Goal: Task Accomplishment & Management: Complete application form

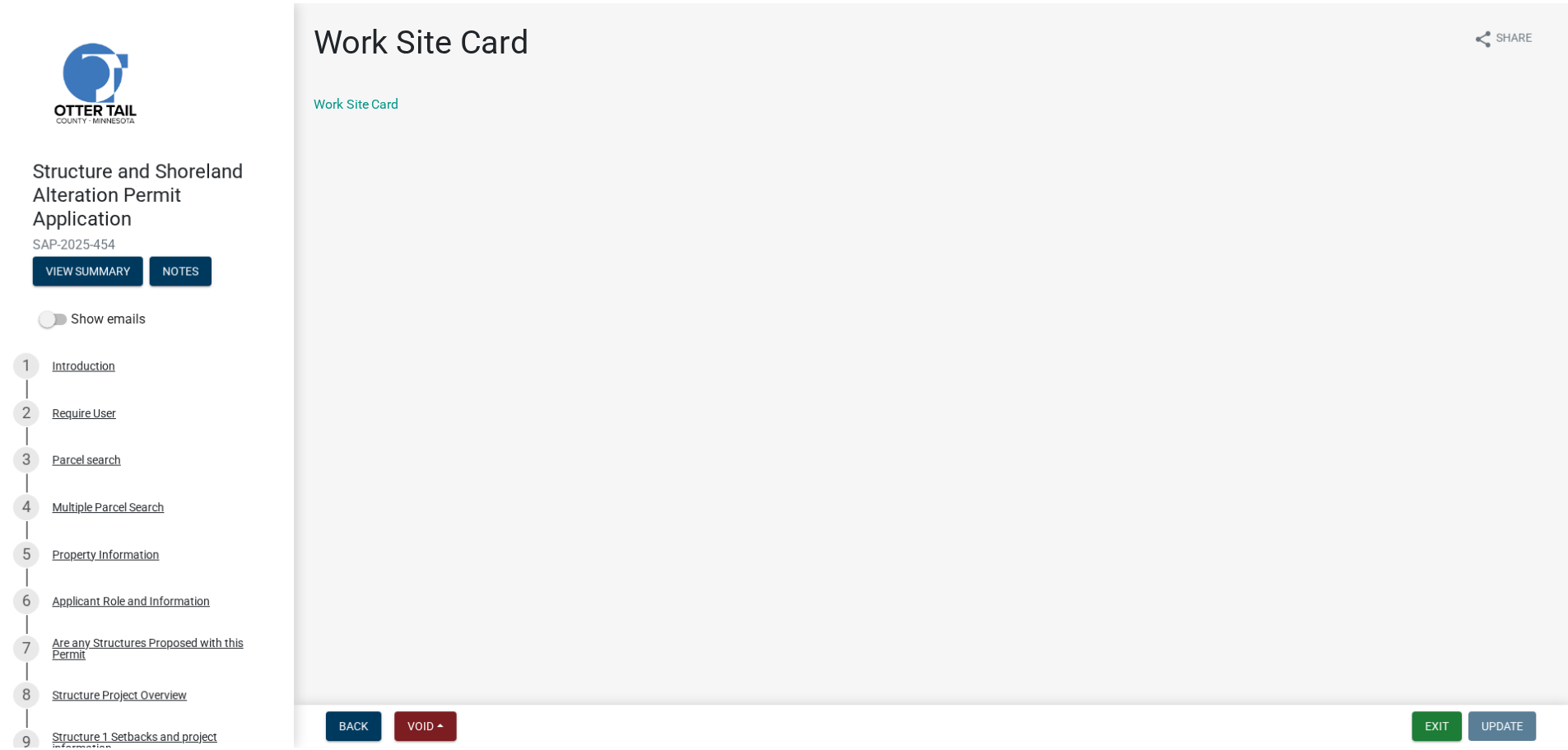
scroll to position [1357, 0]
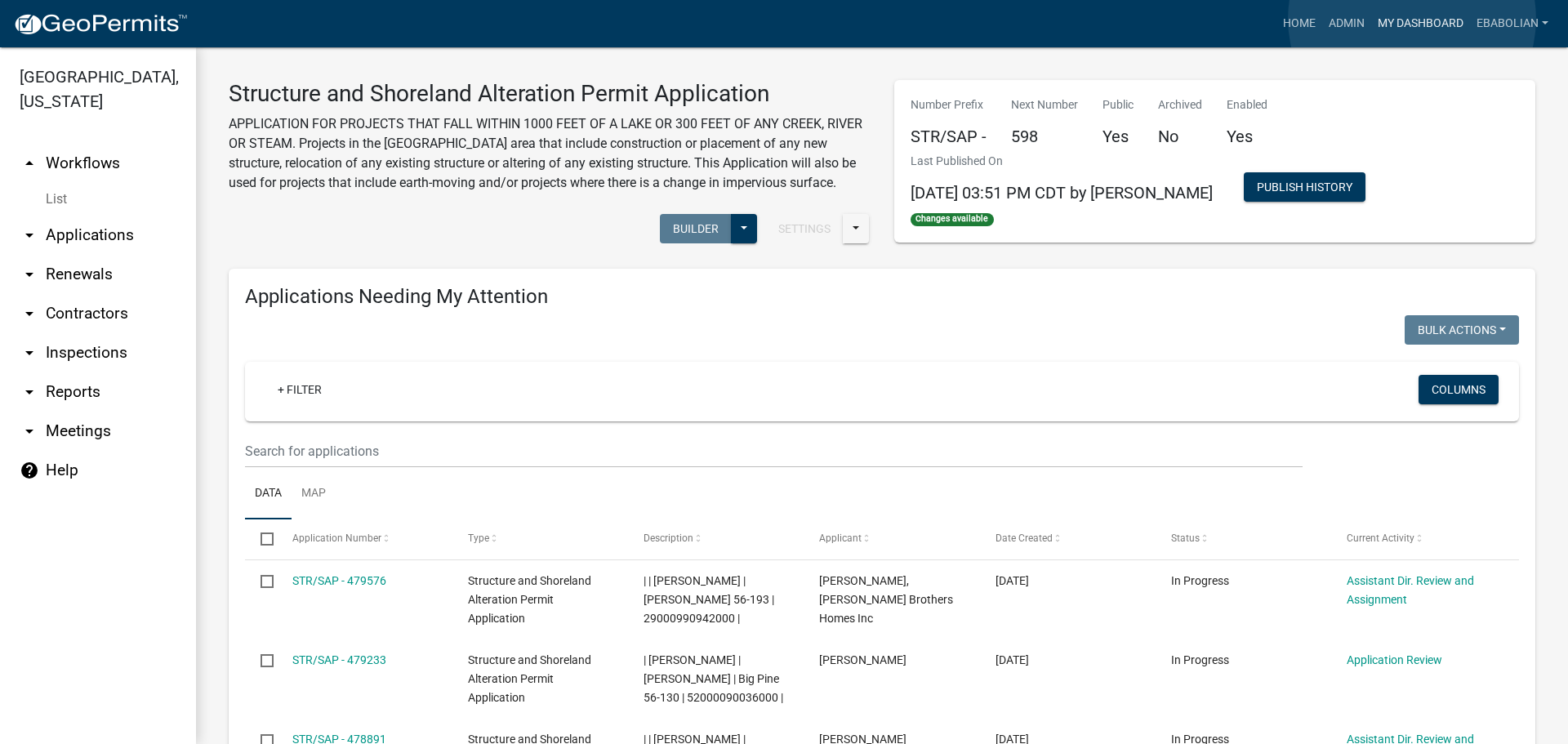
click at [1412, 19] on link "My Dashboard" at bounding box center [1420, 23] width 99 height 31
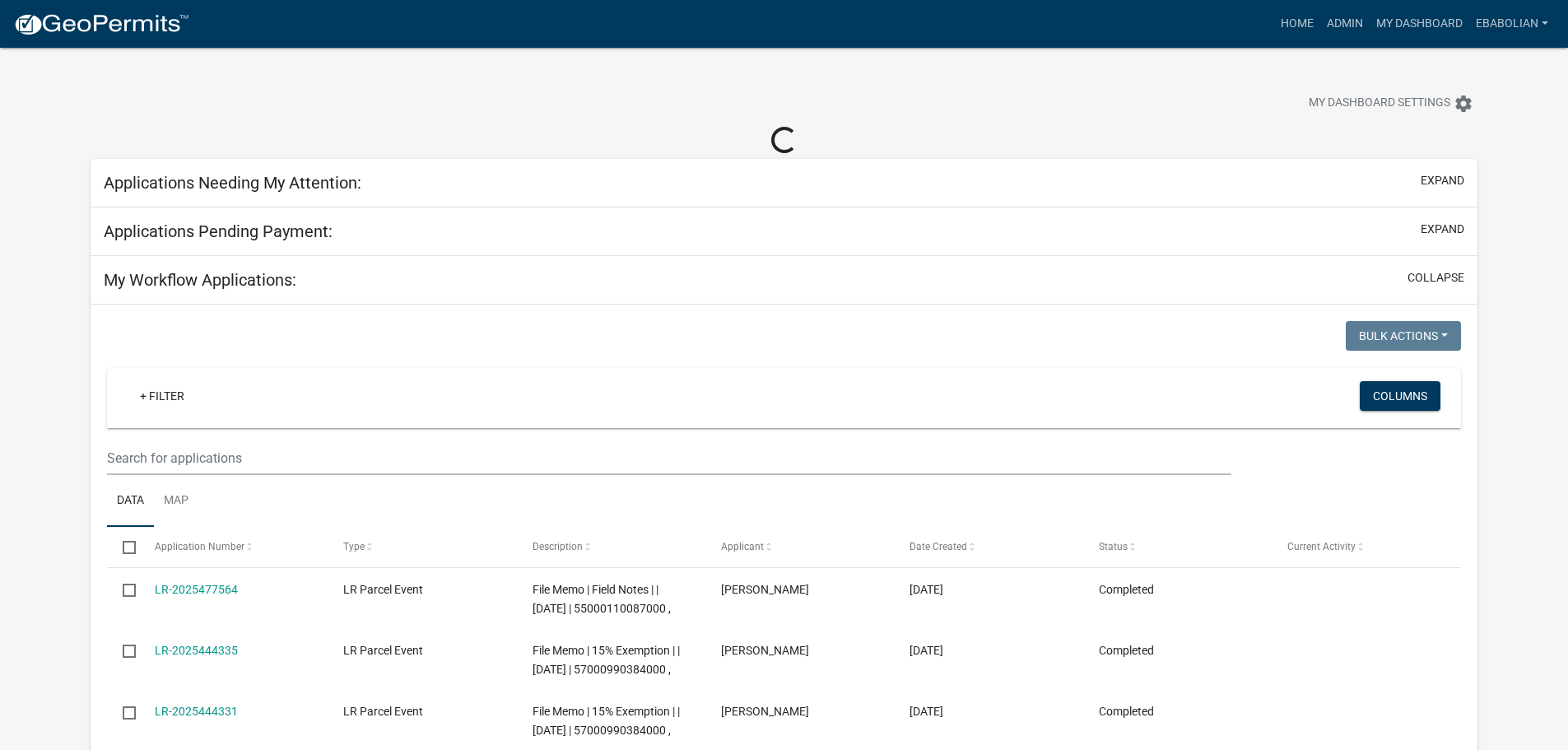
select select "3: 100"
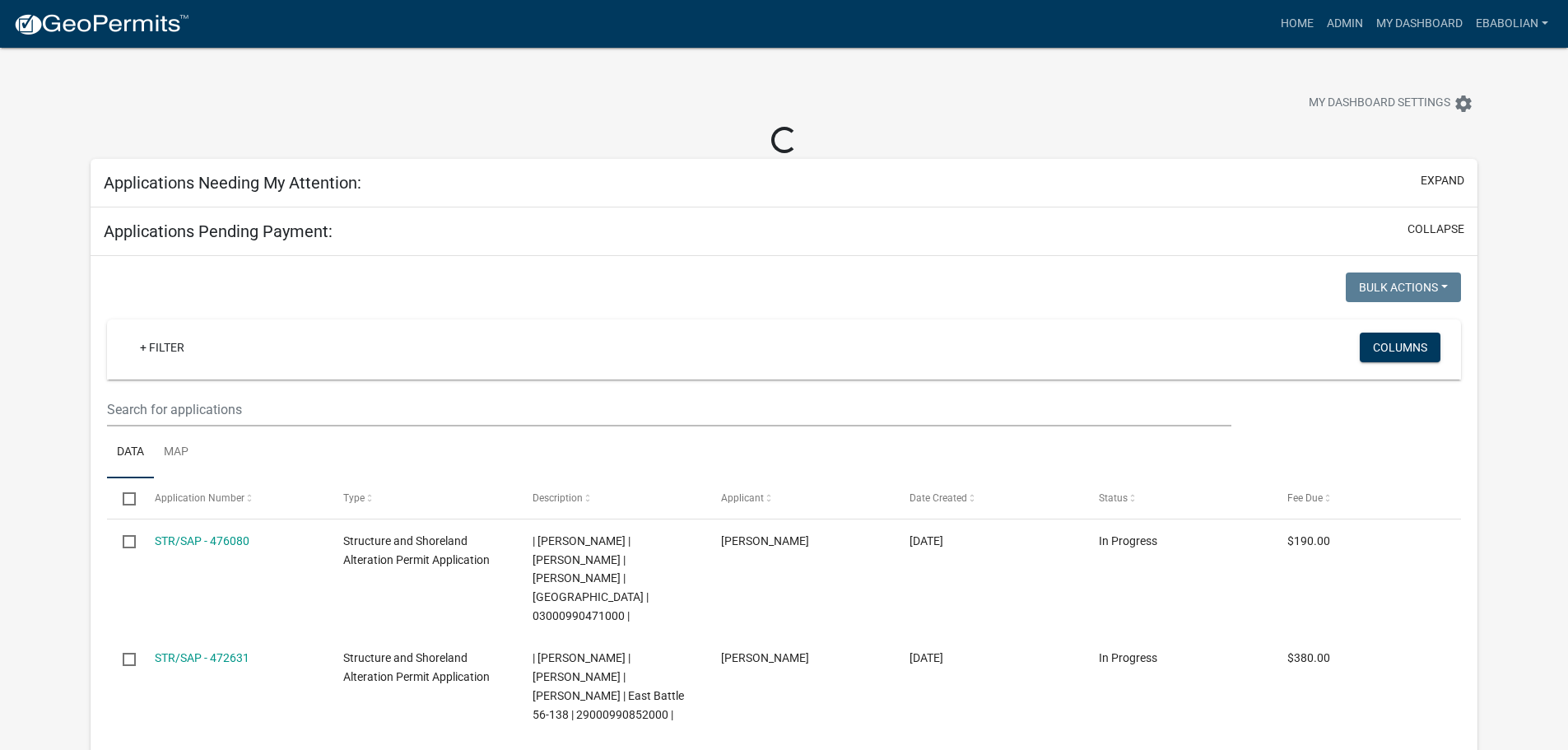
select select "3: 100"
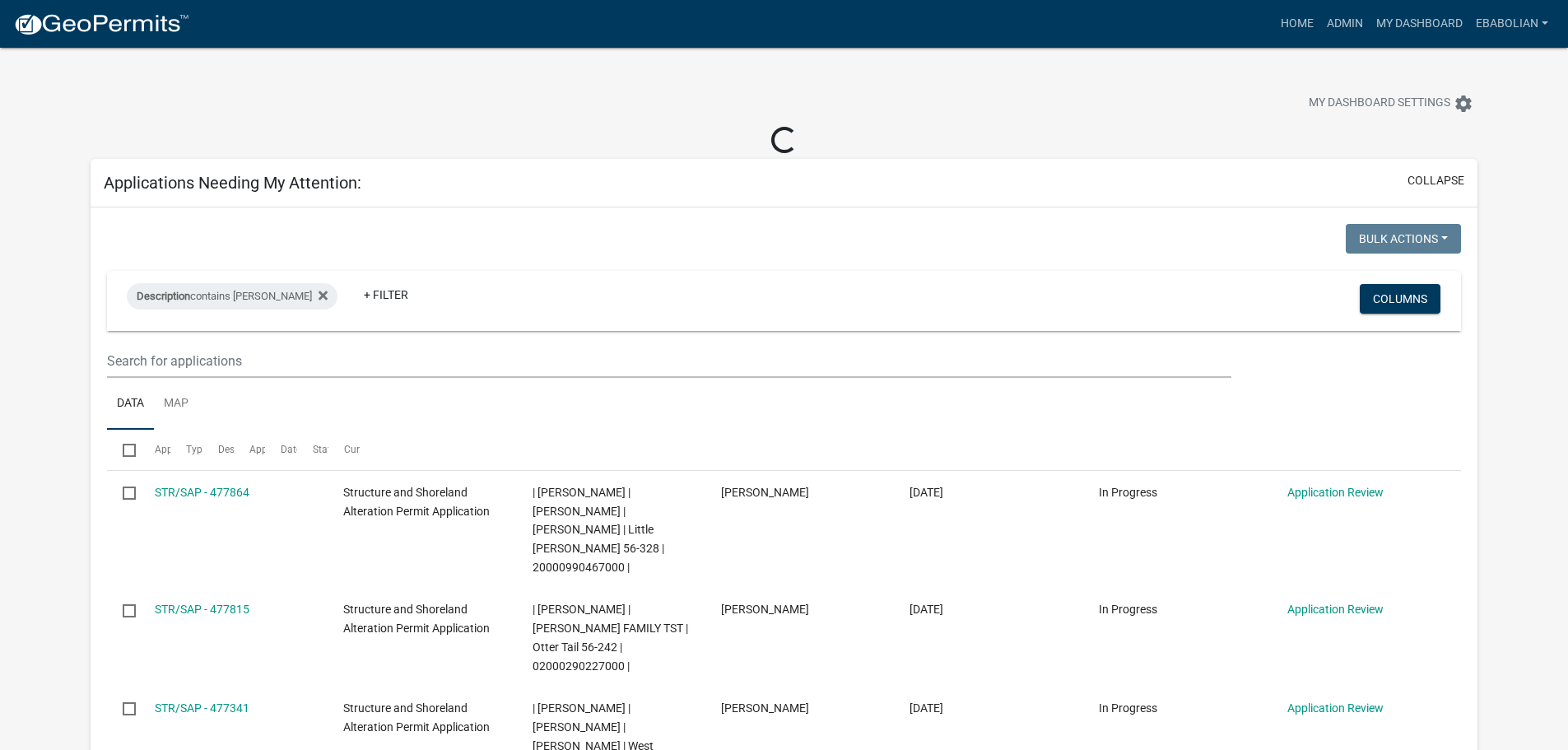
select select "3: 100"
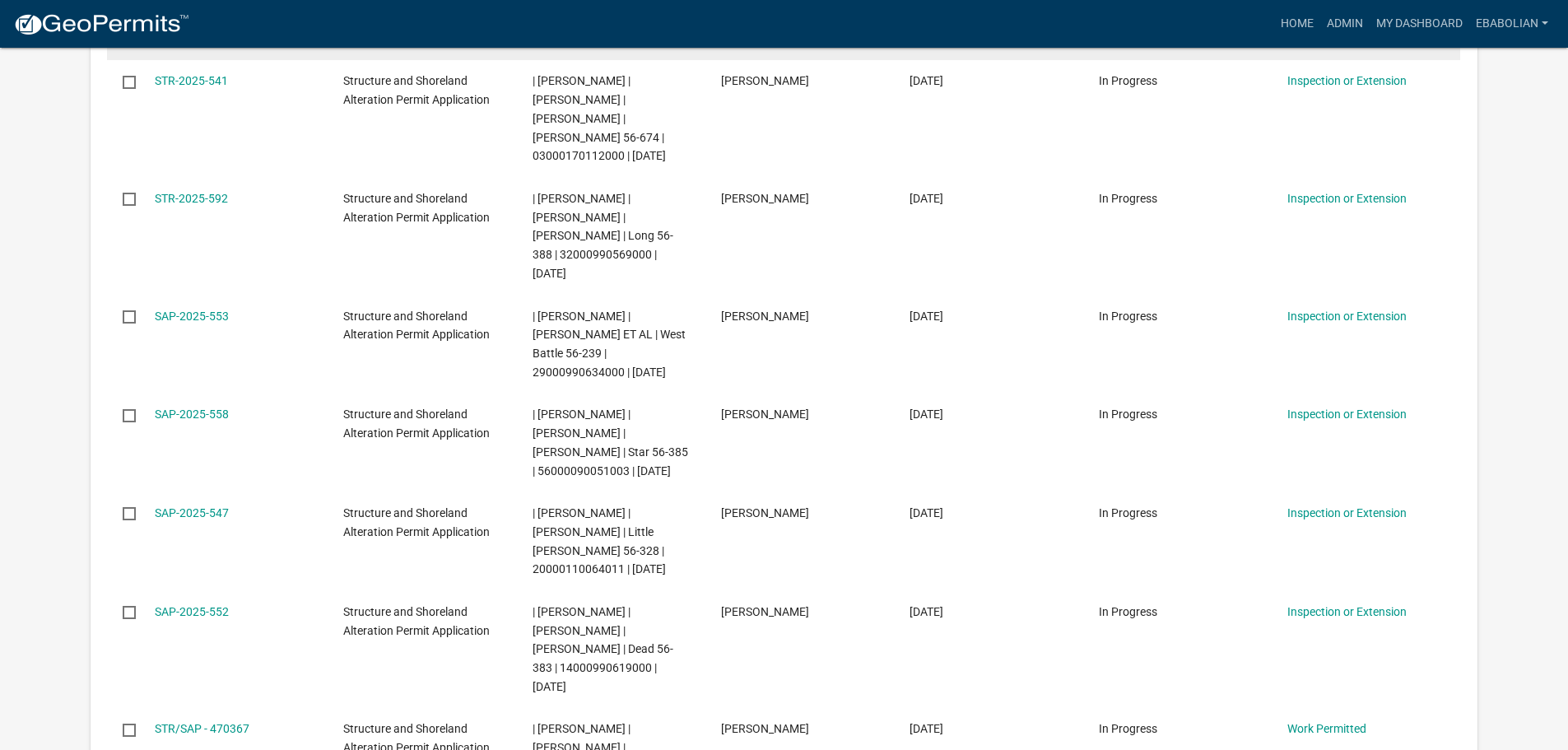
scroll to position [1070, 0]
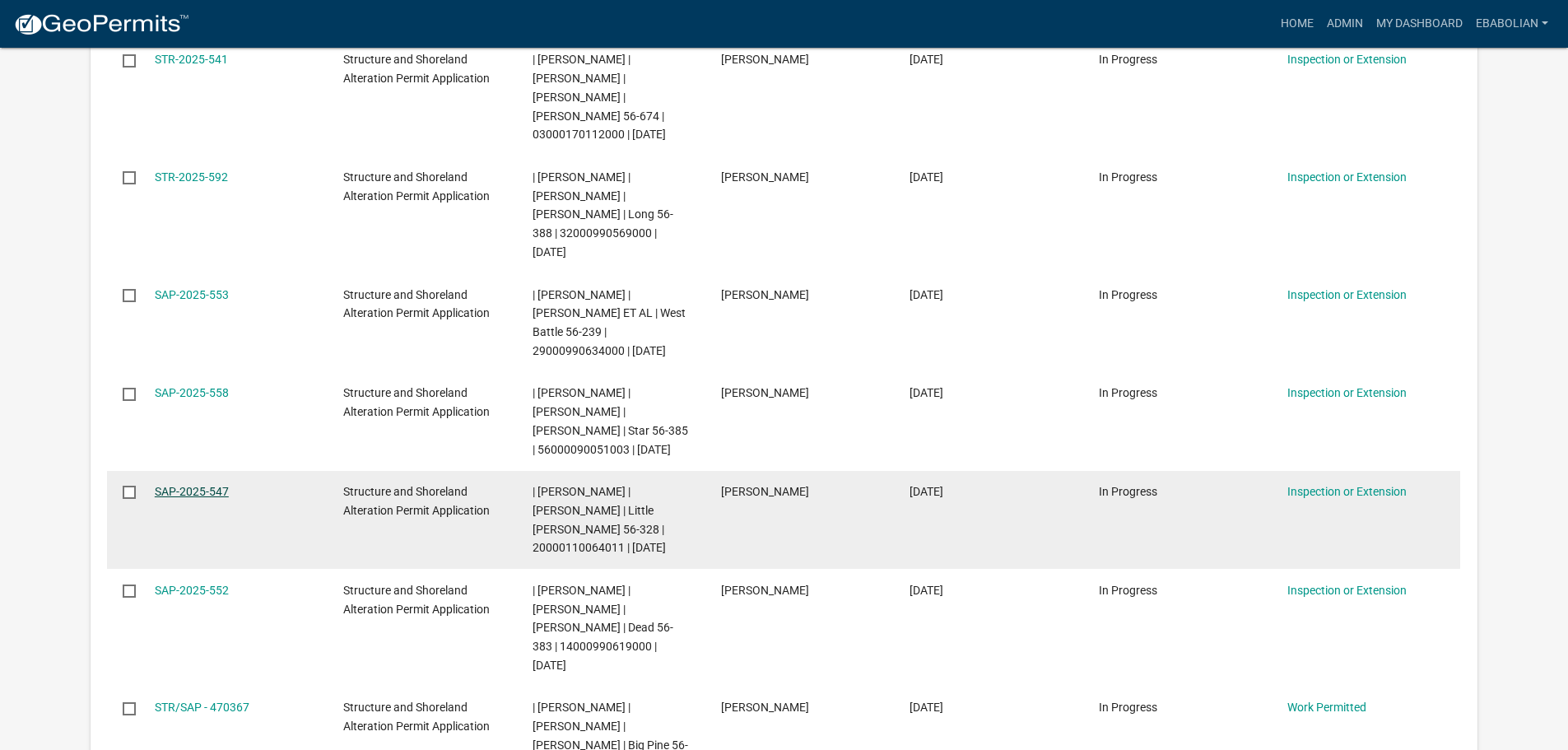
click at [203, 484] on link "SAP-2025-547" at bounding box center [192, 491] width 74 height 14
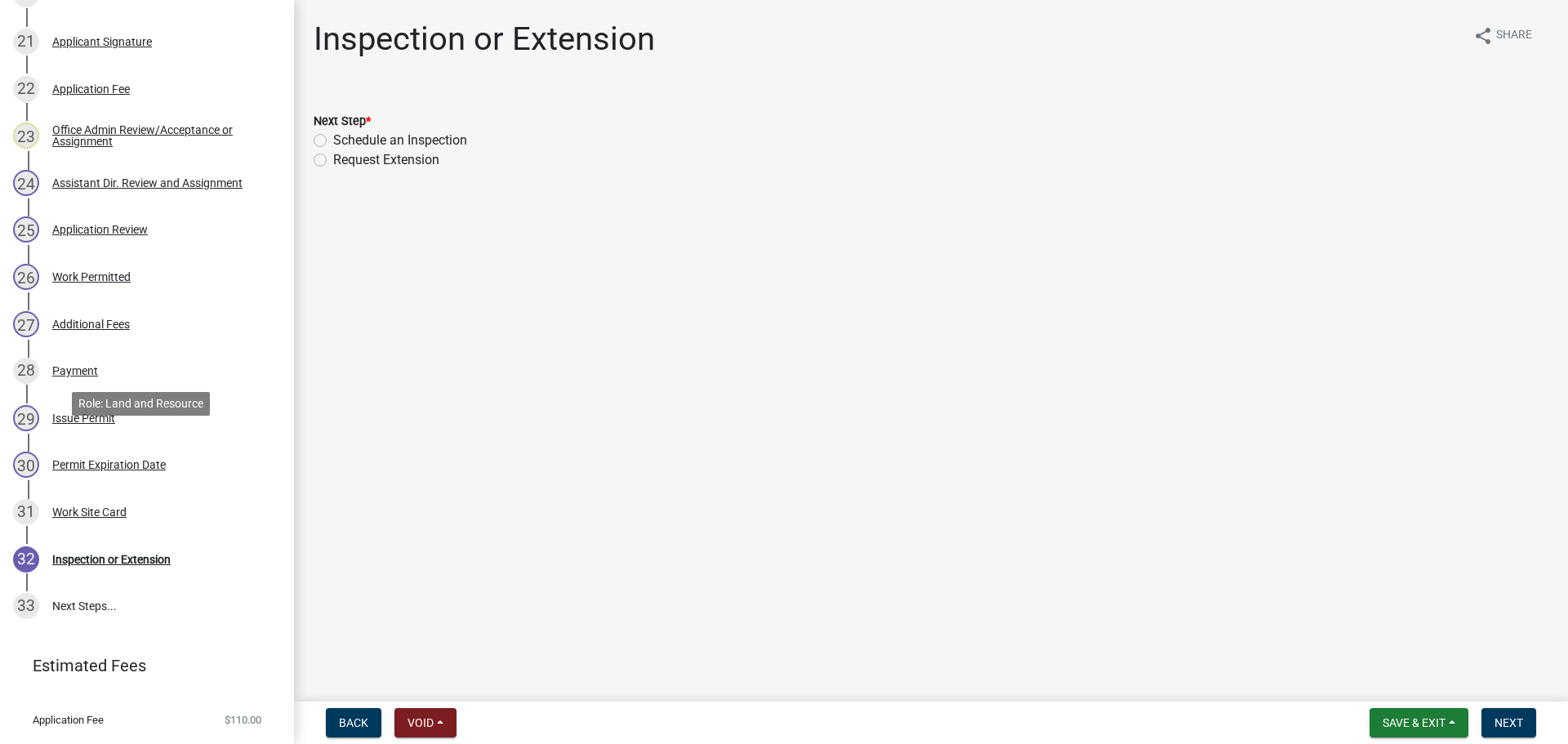
scroll to position [1299, 0]
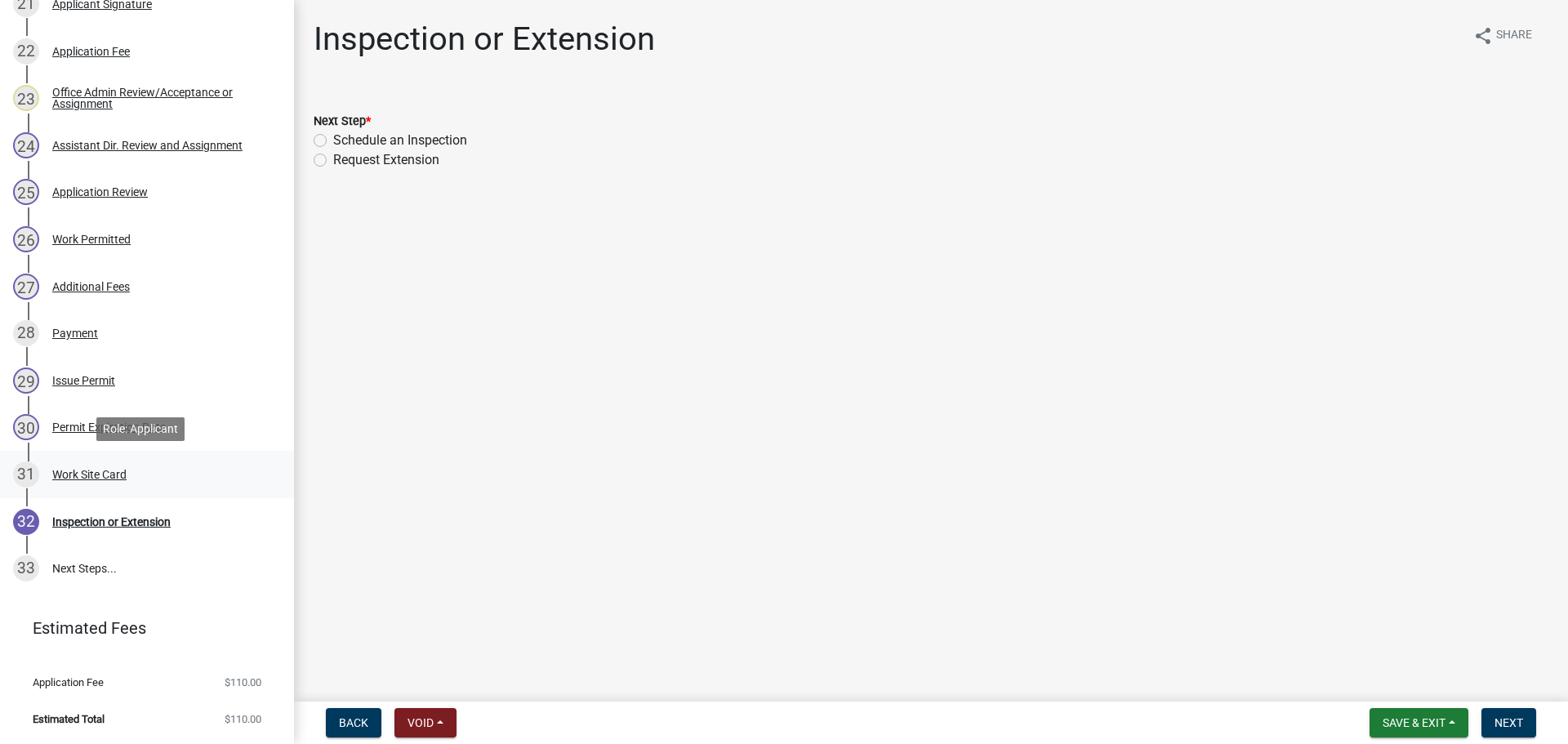
click at [113, 471] on div "Work Site Card" at bounding box center [89, 474] width 74 height 12
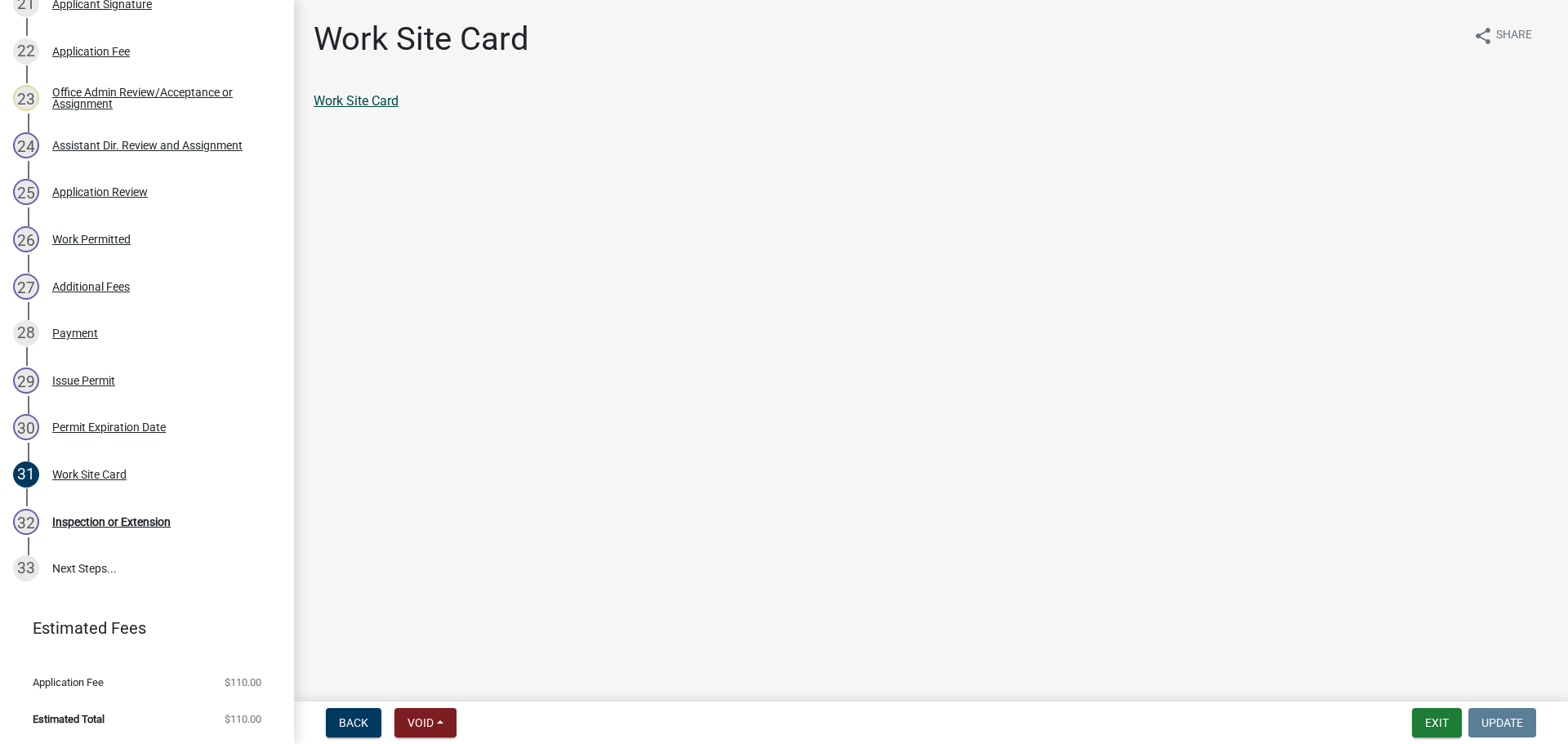
click at [364, 104] on link "Work Site Card" at bounding box center [356, 100] width 85 height 15
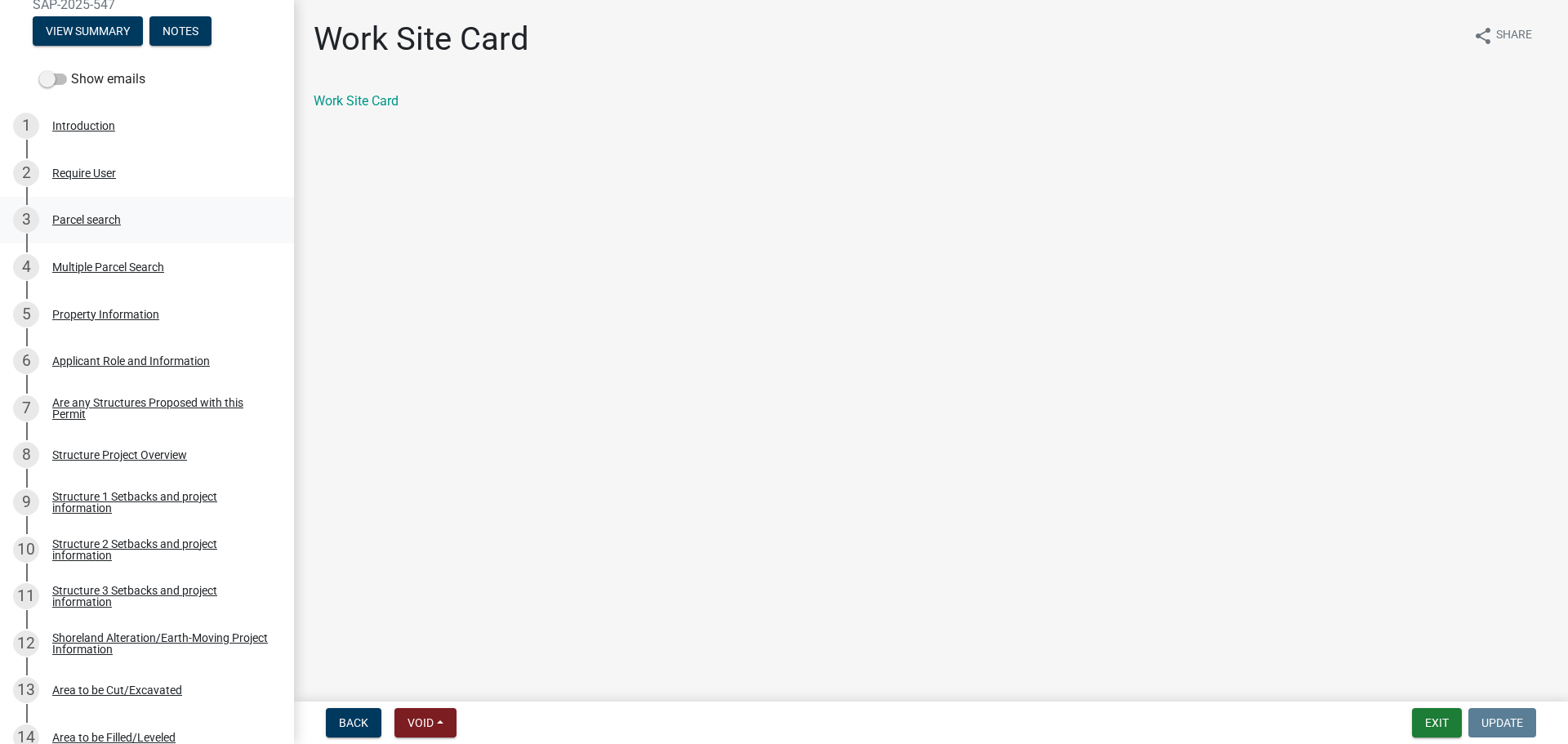
scroll to position [238, 0]
click at [122, 313] on div "Property Information" at bounding box center [105, 313] width 107 height 12
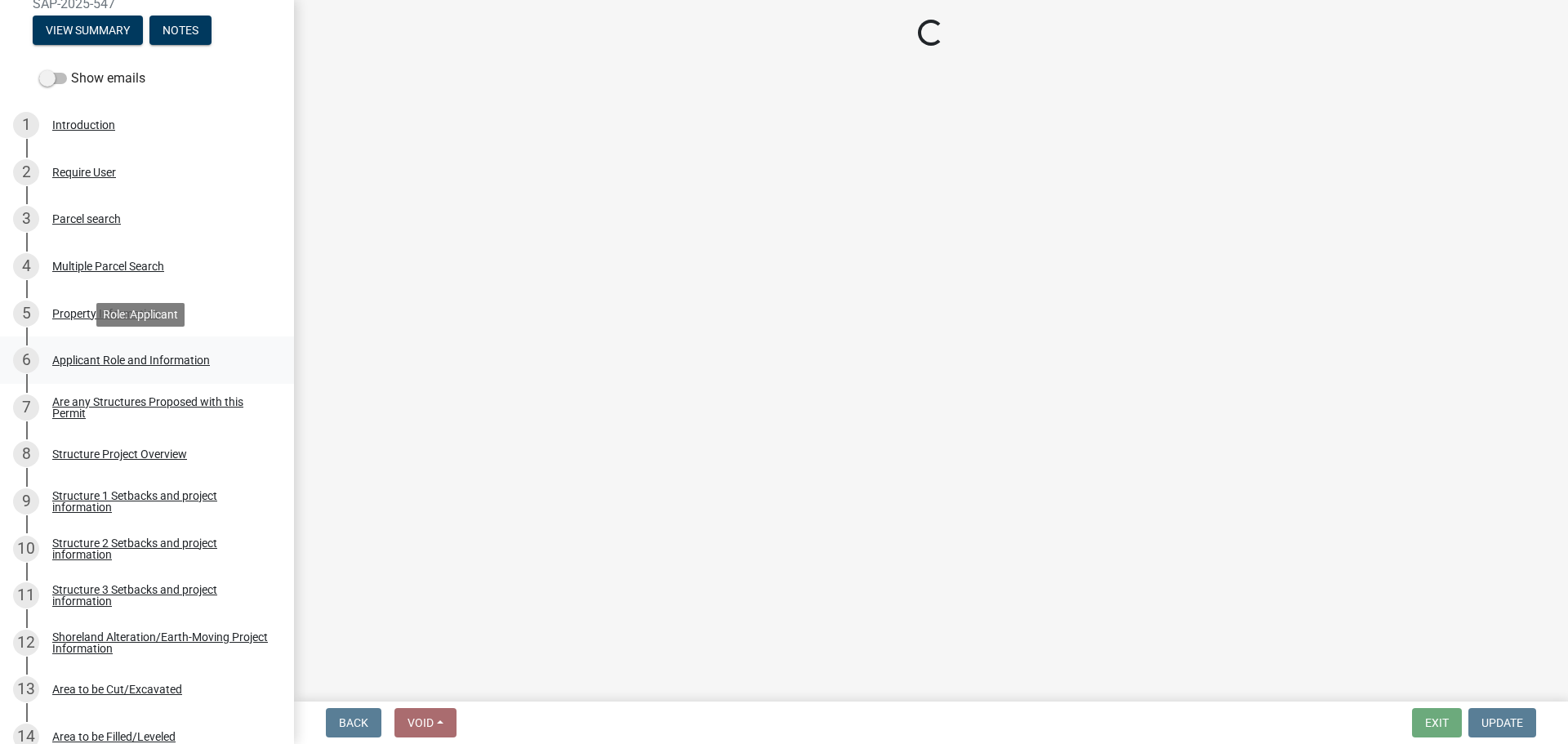
select select "99825219-5d90-43e3-9ac2-9b513b3a7be1"
select select "bc95ce3f-9706-43bd-97a5-80c1e912429f"
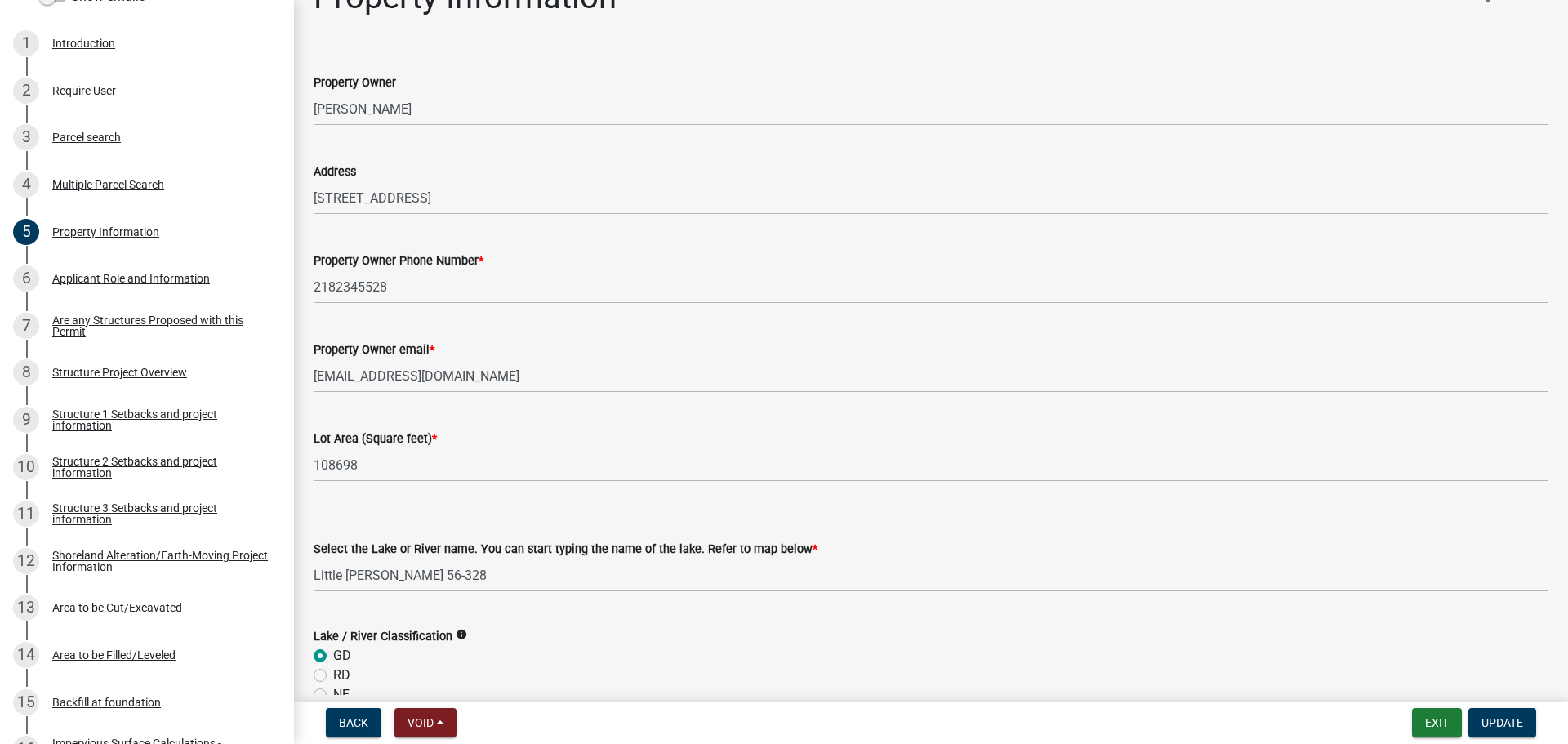
scroll to position [82, 0]
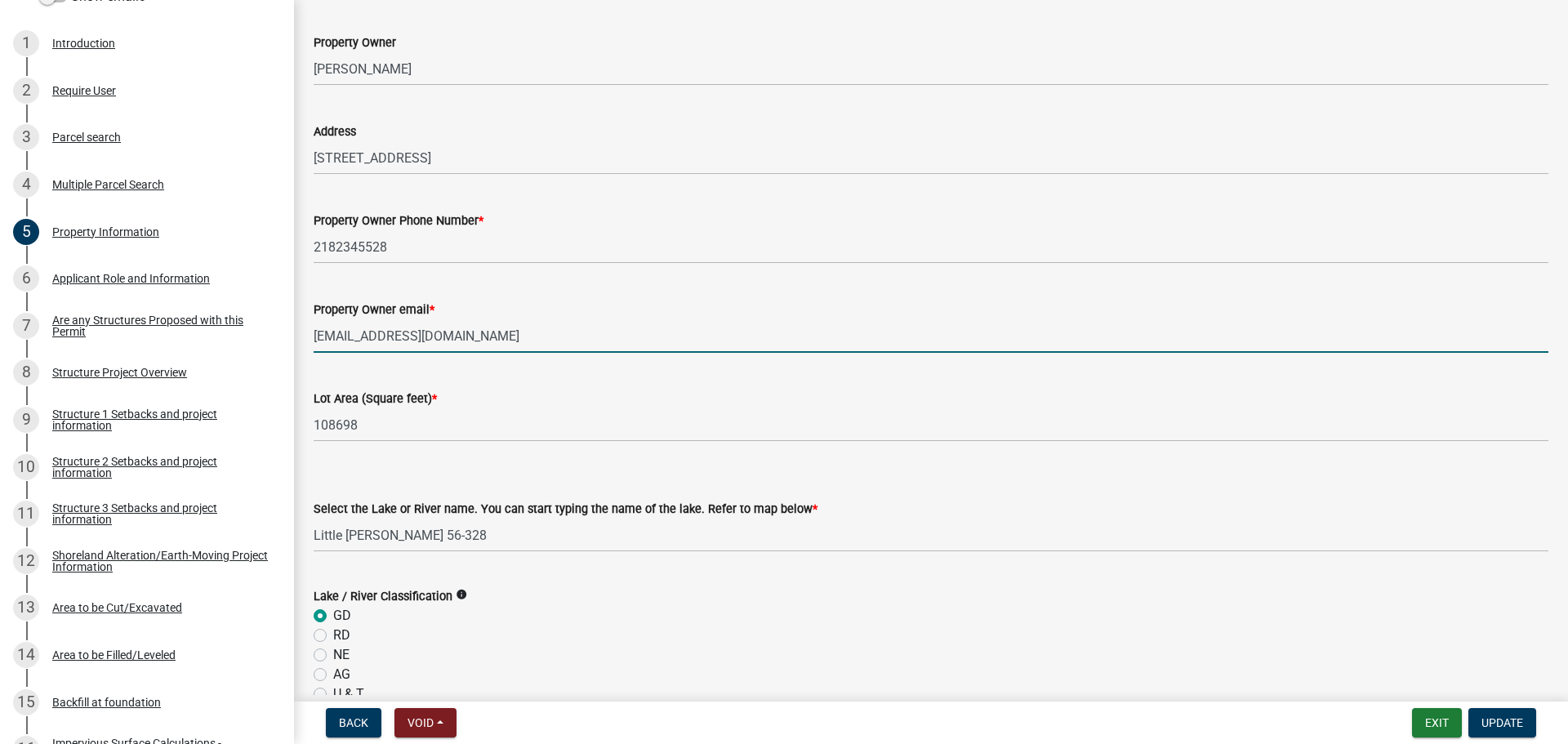
drag, startPoint x: 455, startPoint y: 336, endPoint x: 310, endPoint y: 338, distance: 145.0
click at [310, 338] on div "Property Owner email * [EMAIL_ADDRESS][DOMAIN_NAME]" at bounding box center [931, 315] width 1259 height 76
